Goal: Transaction & Acquisition: Subscribe to service/newsletter

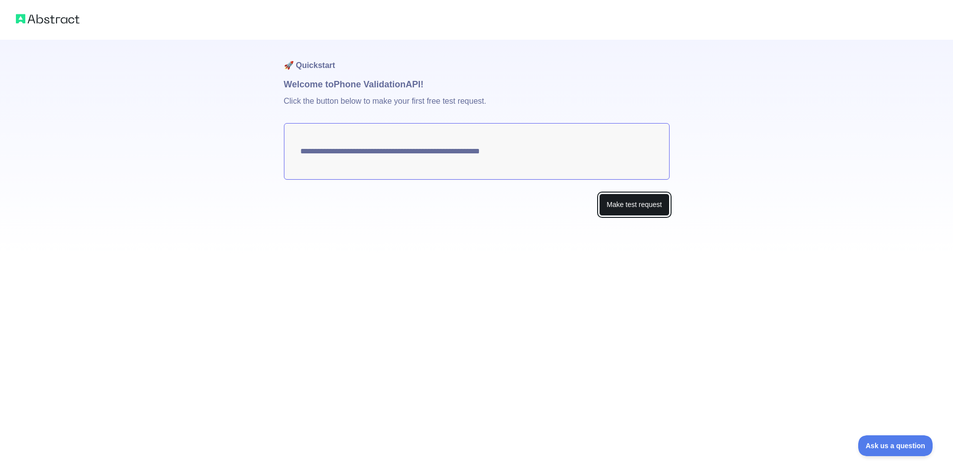
click at [635, 211] on button "Make test request" at bounding box center [634, 205] width 70 height 22
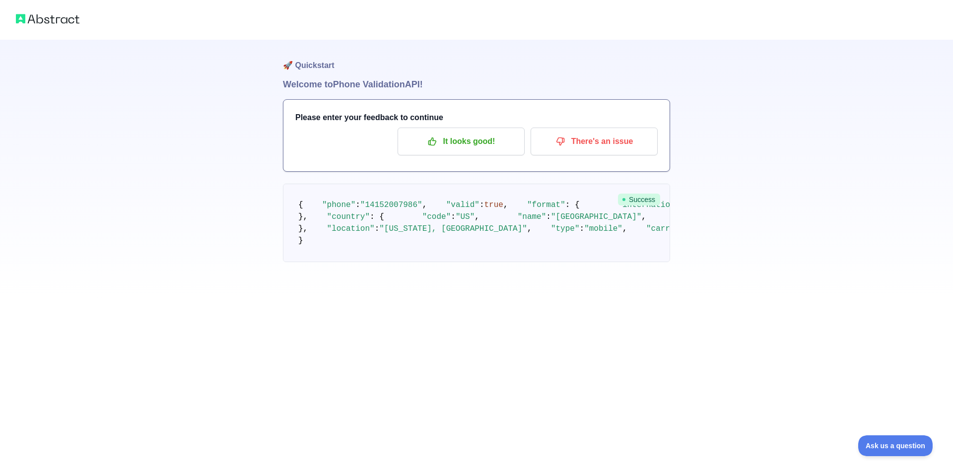
click at [793, 302] on div "🚀 Quickstart Welcome to Phone Validation API! Please enter your feedback to con…" at bounding box center [476, 151] width 953 height 302
click at [477, 140] on p "It looks good!" at bounding box center [461, 141] width 112 height 17
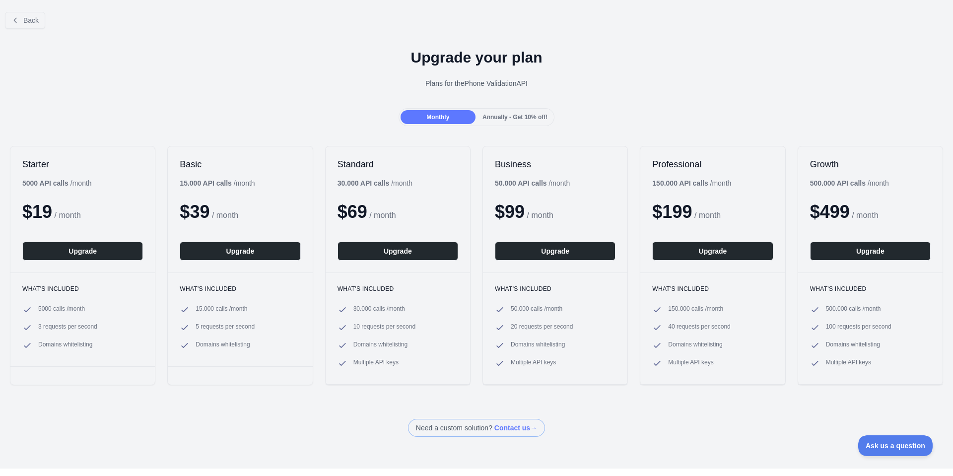
click at [520, 115] on span "Annually - Get 10% off!" at bounding box center [514, 117] width 65 height 7
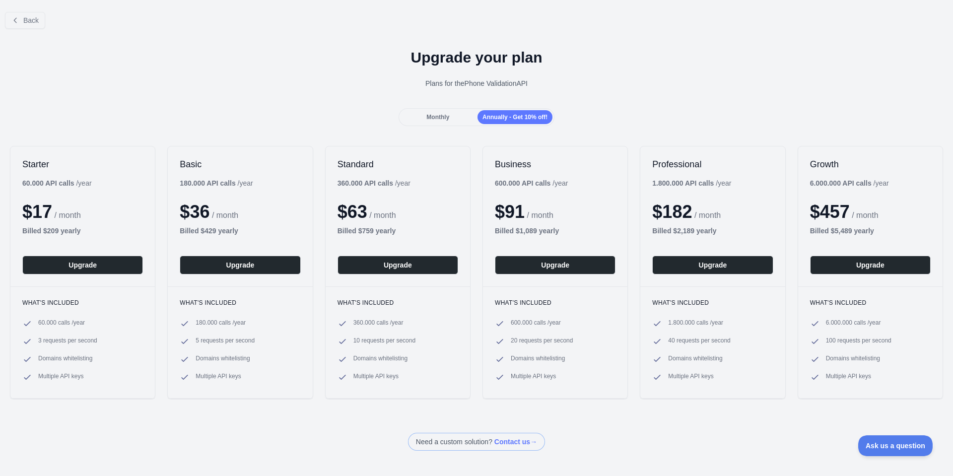
click at [442, 117] on span "Monthly" at bounding box center [437, 117] width 23 height 7
